Goal: Navigation & Orientation: Find specific page/section

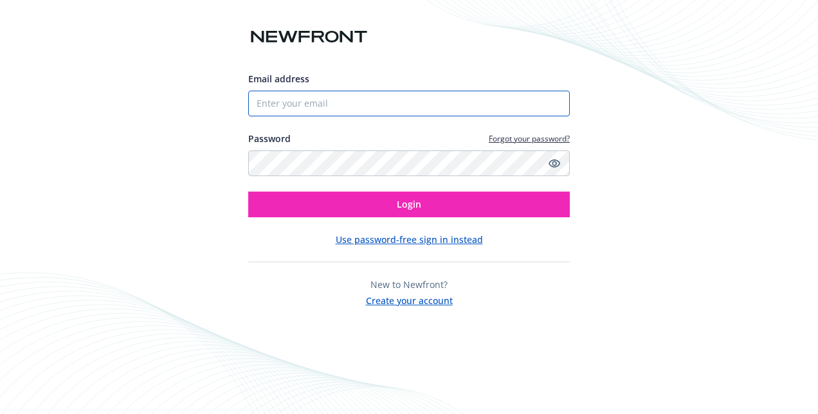
click at [319, 103] on input "Email address" at bounding box center [408, 104] width 321 height 26
type input "[EMAIL_ADDRESS][DOMAIN_NAME]"
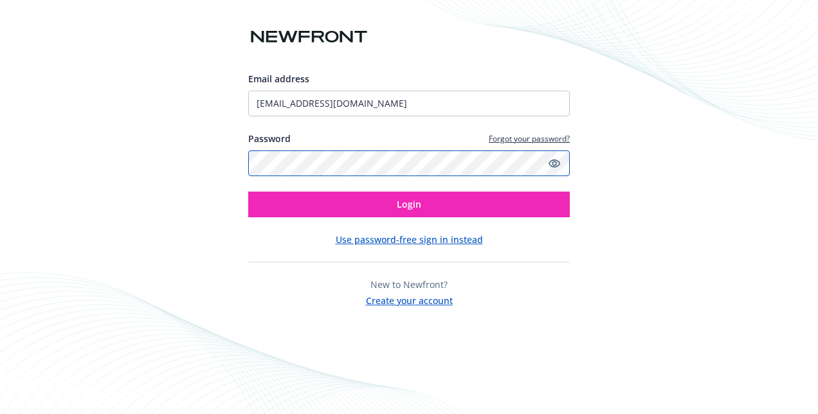
click at [248, 192] on button "Login" at bounding box center [408, 205] width 321 height 26
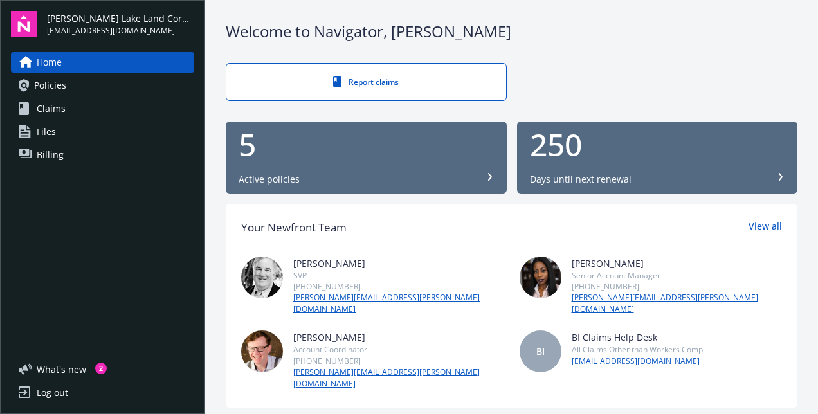
click at [55, 156] on span "Billing" at bounding box center [50, 155] width 27 height 21
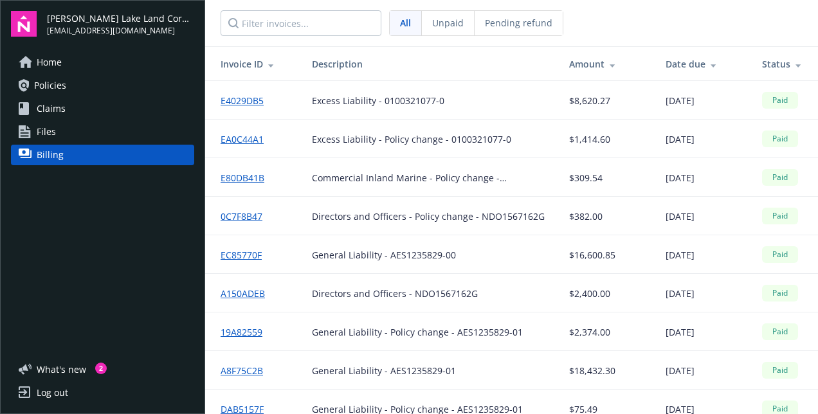
click at [39, 80] on span "Policies" at bounding box center [50, 85] width 32 height 21
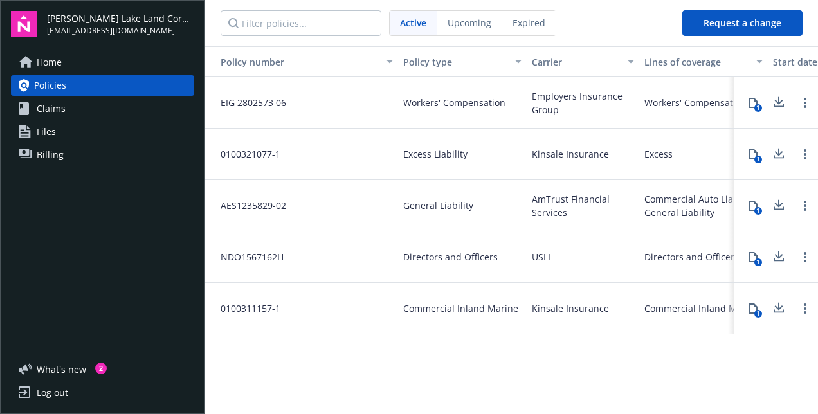
click at [45, 60] on span "Home" at bounding box center [49, 62] width 25 height 21
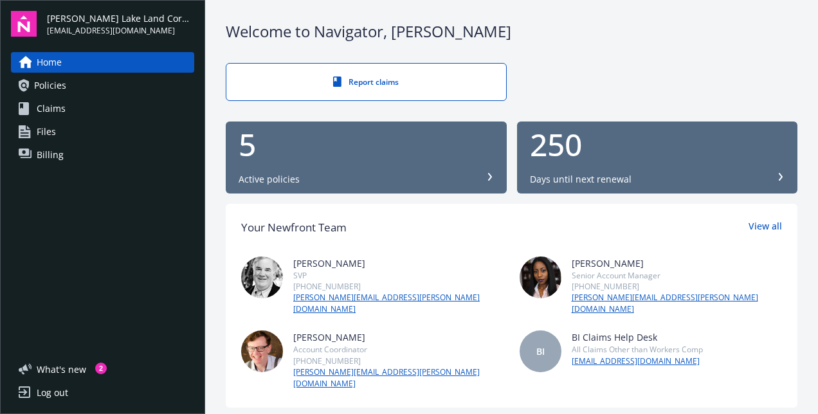
click at [46, 388] on div "Log out" at bounding box center [52, 392] width 31 height 21
